Goal: Task Accomplishment & Management: Manage account settings

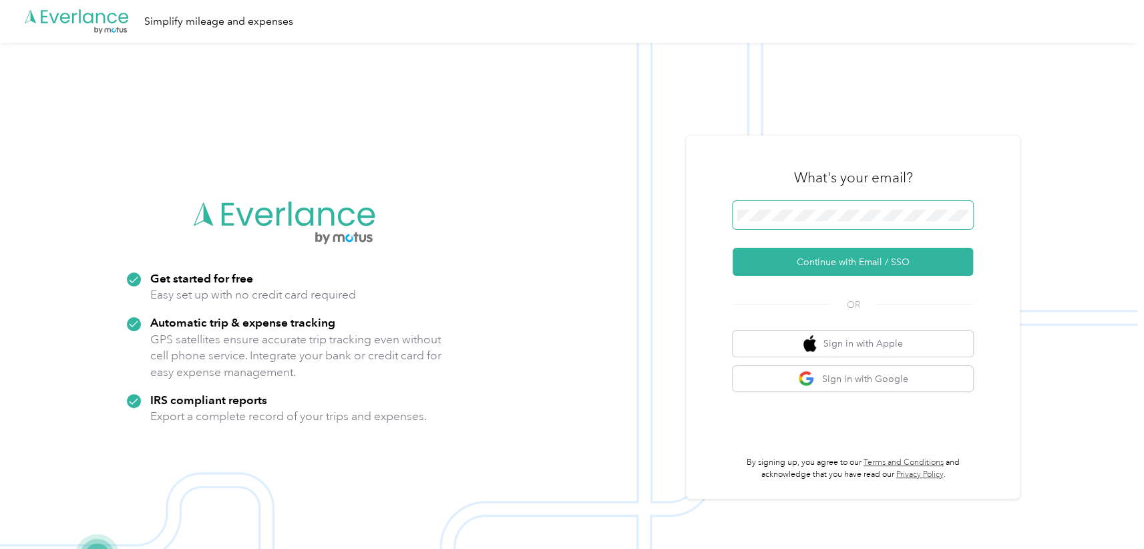
click at [903, 226] on span at bounding box center [853, 215] width 240 height 28
click at [902, 206] on span at bounding box center [853, 215] width 240 height 28
click at [863, 260] on button "Continue with Email / SSO" at bounding box center [853, 262] width 240 height 28
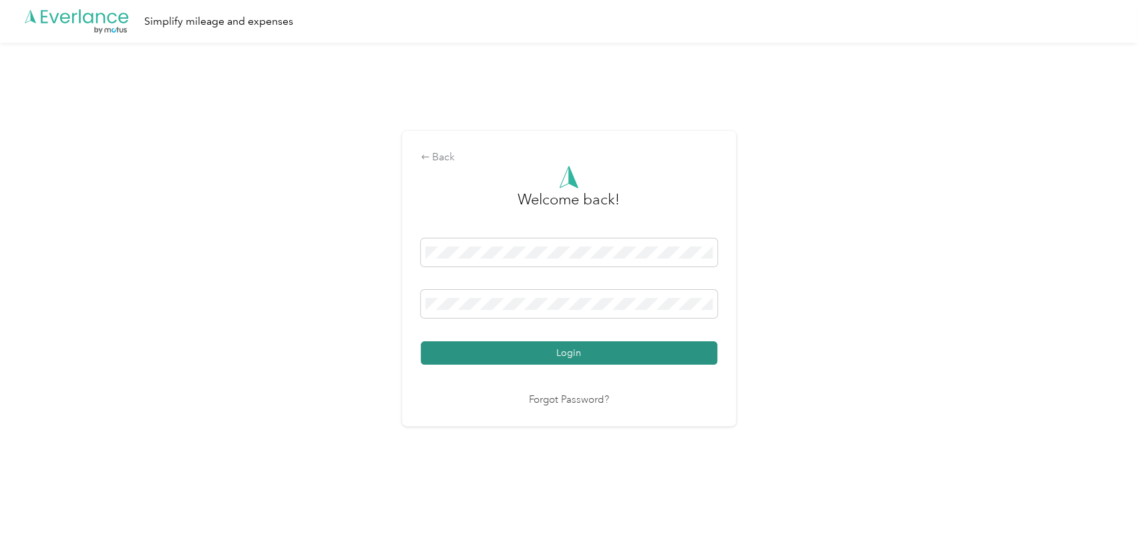
click at [504, 347] on button "Login" at bounding box center [569, 352] width 297 height 23
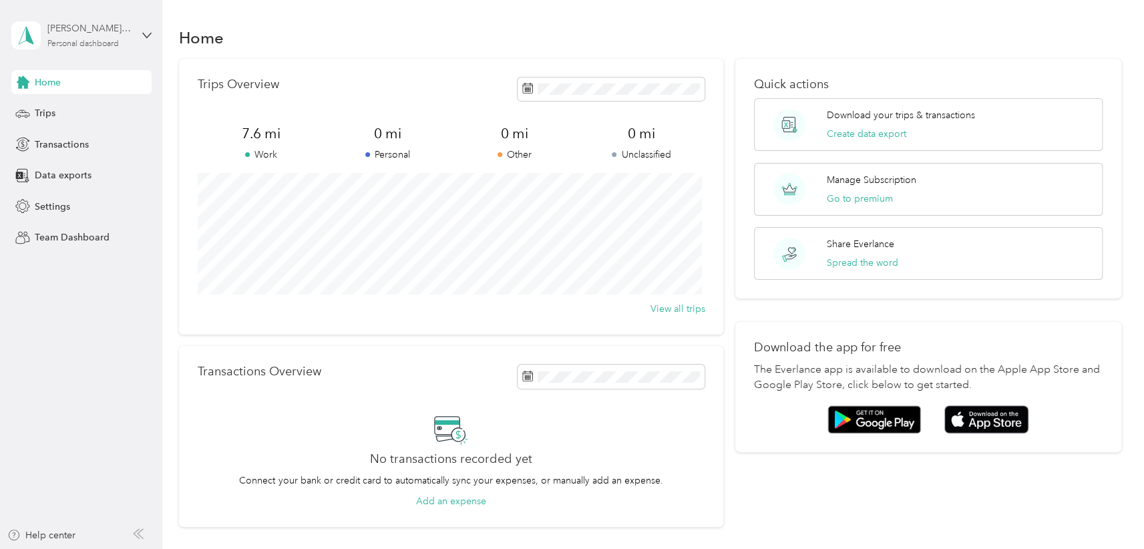
click at [116, 41] on div "Personal dashboard" at bounding box center [82, 44] width 71 height 8
click at [68, 108] on div "Log out" at bounding box center [48, 109] width 51 height 14
